Goal: Register for event/course

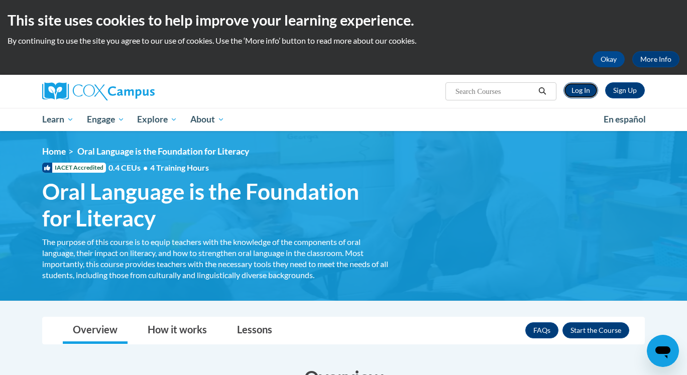
click at [579, 90] on link "Log In" at bounding box center [580, 90] width 35 height 16
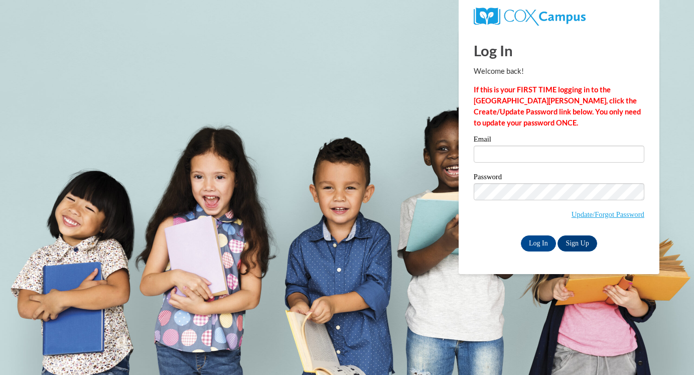
click at [547, 164] on div "Email" at bounding box center [559, 153] width 171 height 35
click at [543, 158] on input "Email" at bounding box center [559, 154] width 171 height 17
type input "ndunca17@students.kennesaw.edu"
click at [544, 235] on input "Log In" at bounding box center [538, 243] width 35 height 16
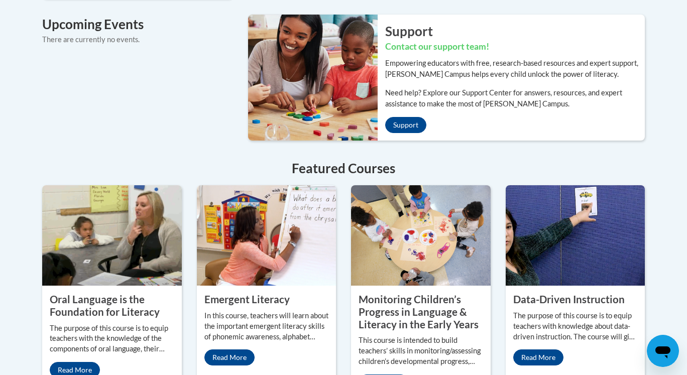
scroll to position [783, 0]
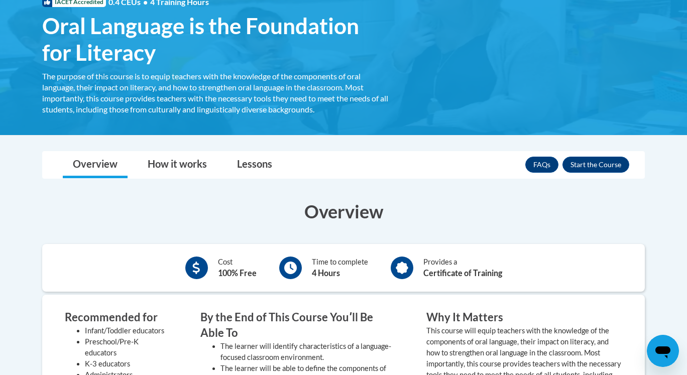
scroll to position [172, 0]
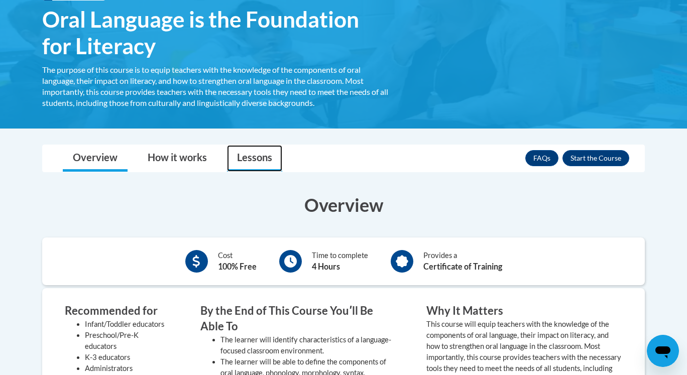
click at [259, 158] on link "Lessons" at bounding box center [254, 158] width 55 height 27
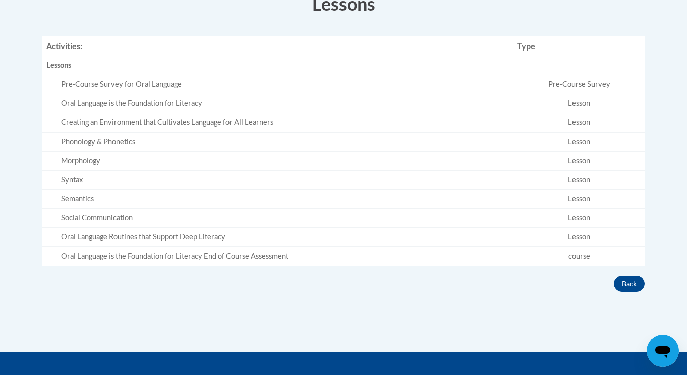
scroll to position [421, 0]
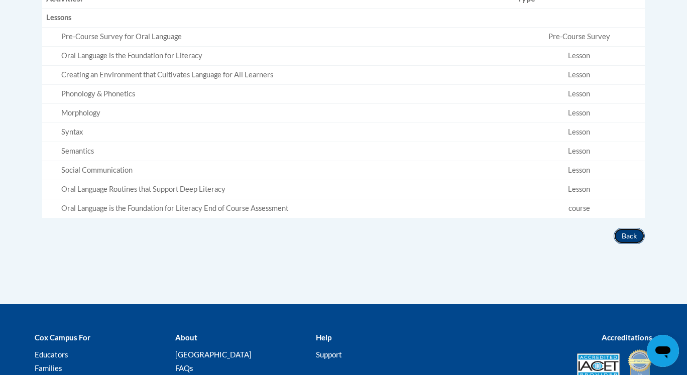
click at [616, 231] on button "Back" at bounding box center [629, 236] width 31 height 16
click at [623, 235] on button "Back" at bounding box center [629, 236] width 31 height 16
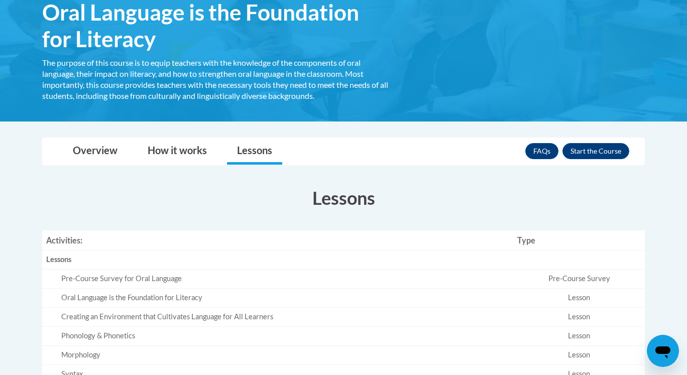
scroll to position [179, 0]
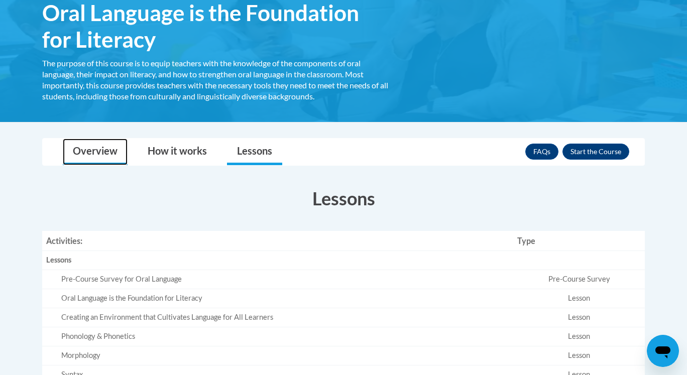
click at [102, 151] on link "Overview" at bounding box center [95, 152] width 65 height 27
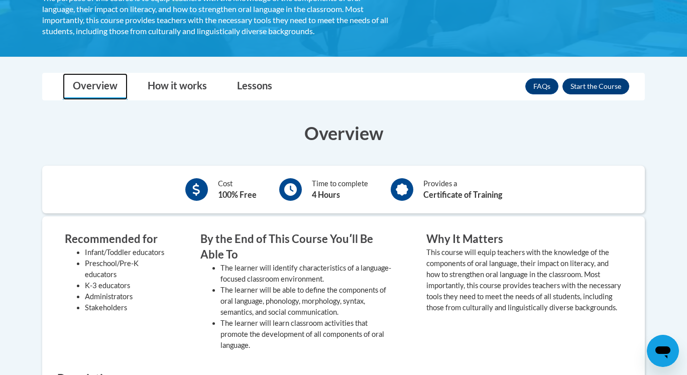
scroll to position [252, 0]
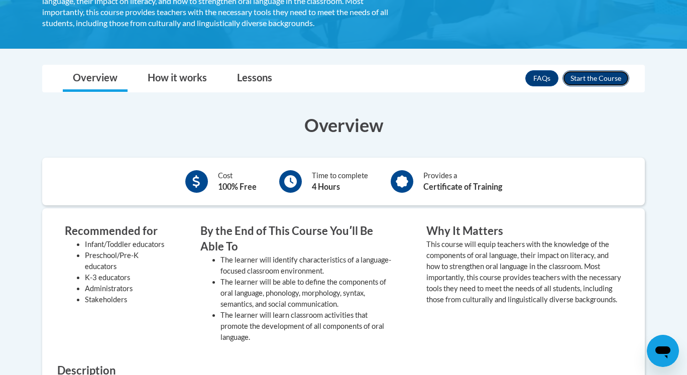
click at [581, 78] on button "Enroll" at bounding box center [595, 78] width 67 height 16
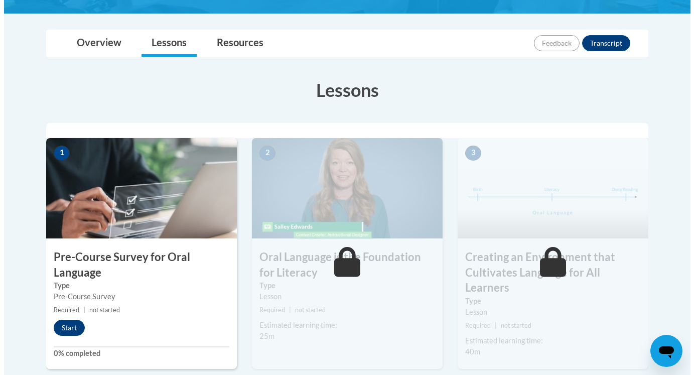
scroll to position [219, 0]
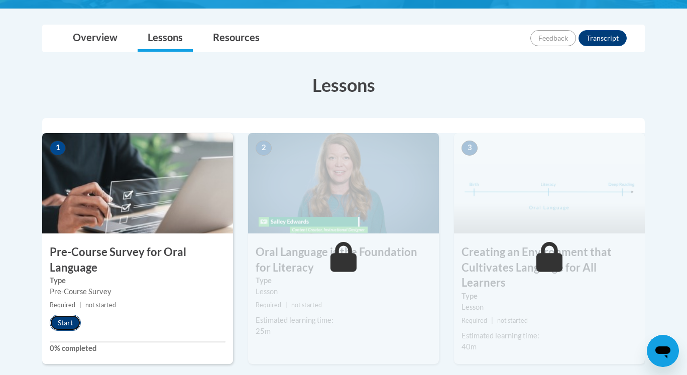
click at [70, 324] on button "Start" at bounding box center [65, 323] width 31 height 16
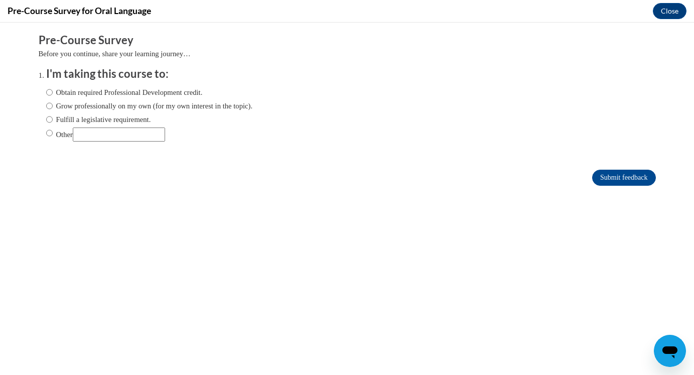
scroll to position [0, 0]
click at [46, 94] on input "Obtain required Professional Development credit." at bounding box center [49, 92] width 7 height 11
radio input "true"
click at [622, 171] on input "Submit feedback" at bounding box center [623, 178] width 63 height 16
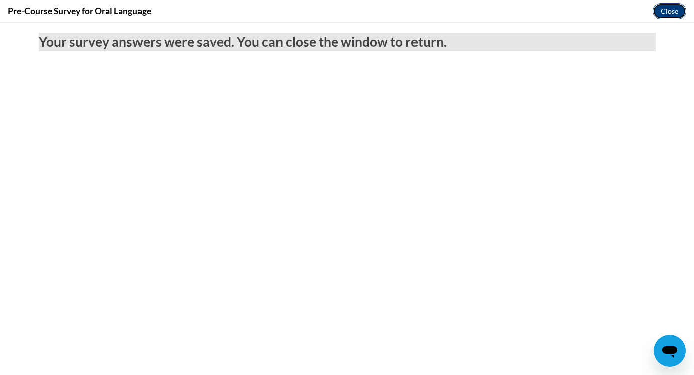
click at [660, 12] on button "Close" at bounding box center [670, 11] width 34 height 16
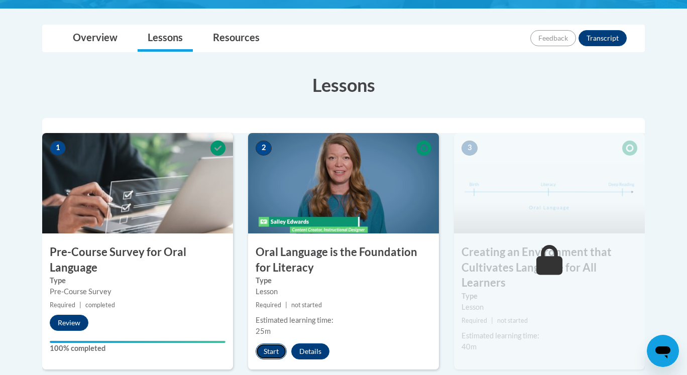
click at [281, 348] on button "Start" at bounding box center [271, 351] width 31 height 16
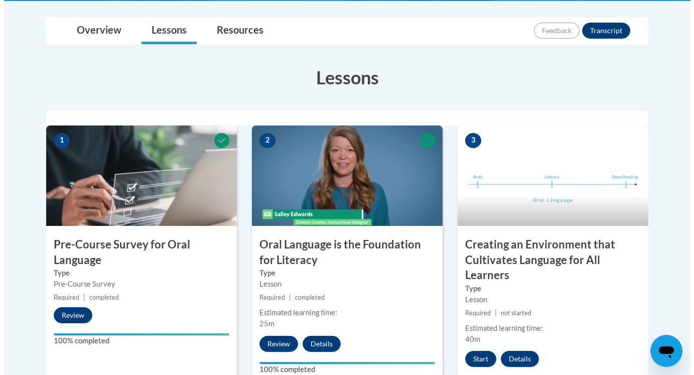
scroll to position [240, 0]
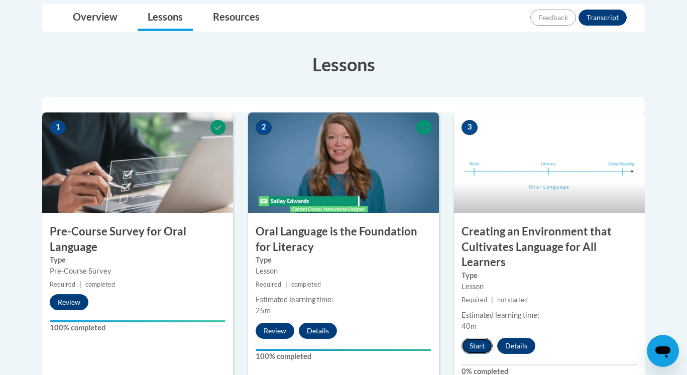
click at [483, 343] on button "Start" at bounding box center [476, 346] width 31 height 16
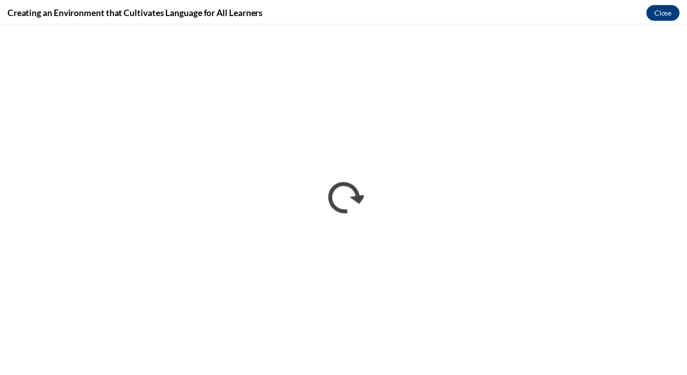
scroll to position [0, 0]
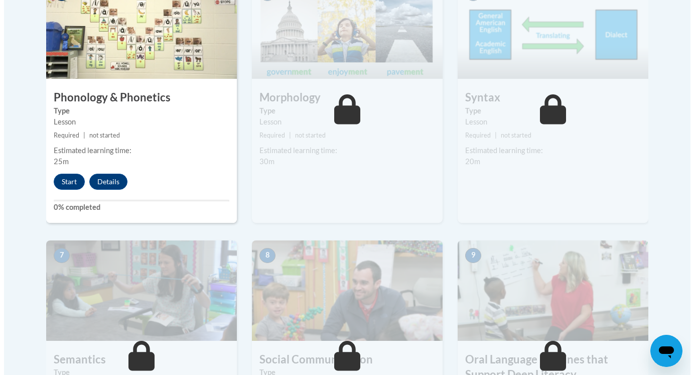
scroll to position [691, 0]
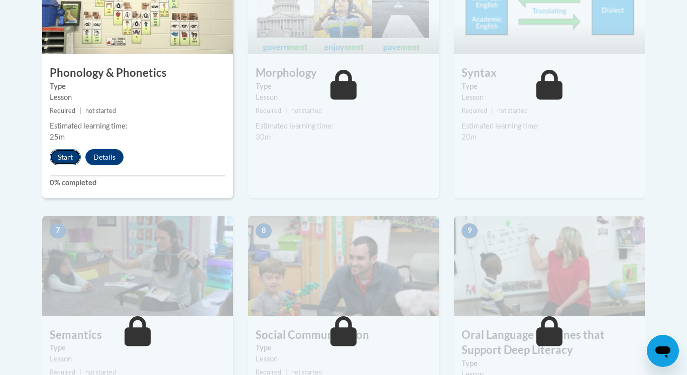
click at [76, 159] on button "Start" at bounding box center [65, 157] width 31 height 16
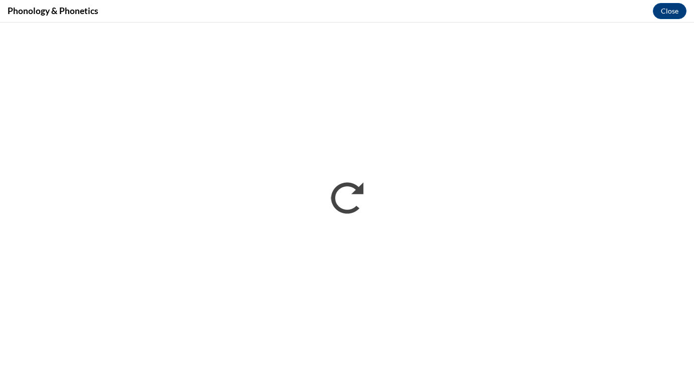
scroll to position [0, 0]
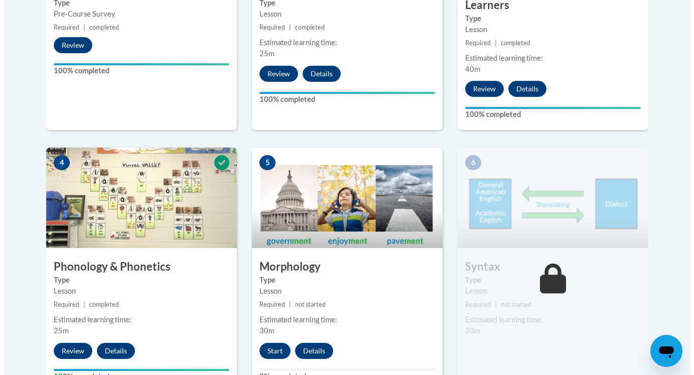
scroll to position [613, 0]
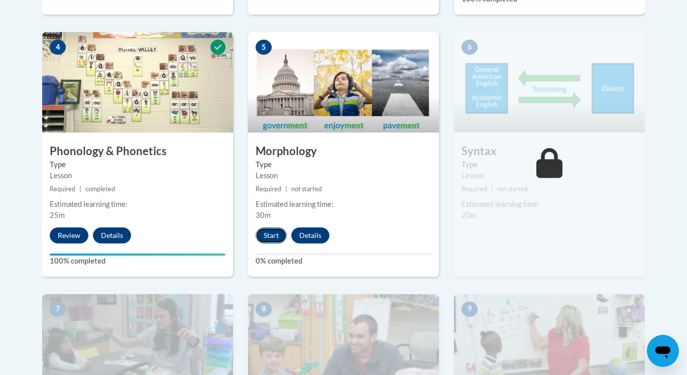
click at [275, 233] on button "Start" at bounding box center [271, 235] width 31 height 16
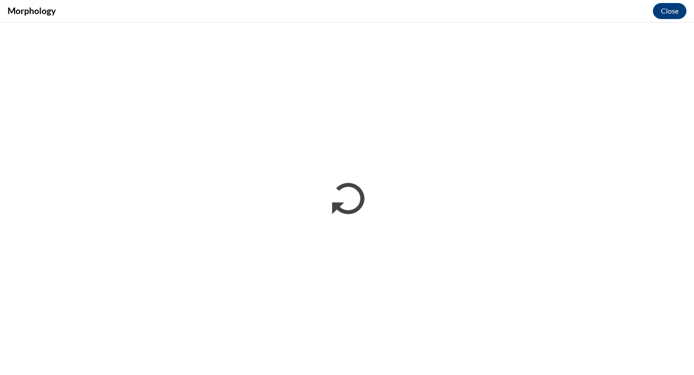
scroll to position [0, 0]
